Goal: Go to known website: Go to known website

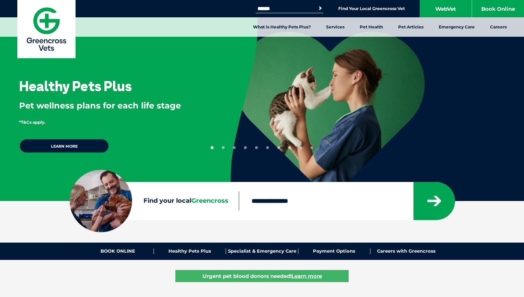
drag, startPoint x: 369, startPoint y: 2, endPoint x: 373, endPoint y: 1, distance: 3.6
click at [373, 1] on div "Search for: Search Find Your Local Greencross Vet WebVet Book Online" at bounding box center [262, 8] width 524 height 17
